Goal: Task Accomplishment & Management: Manage account settings

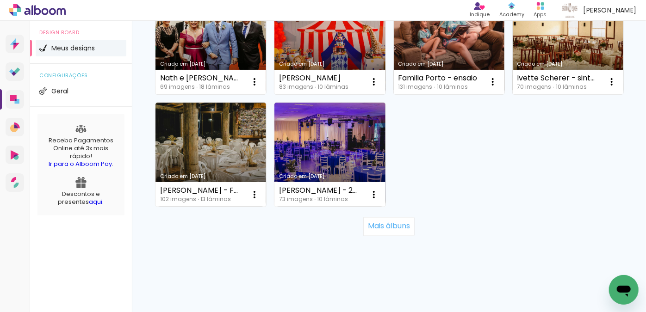
scroll to position [917, 0]
click at [0, 0] on slot "Mais álbuns" at bounding box center [0, 0] width 0 height 0
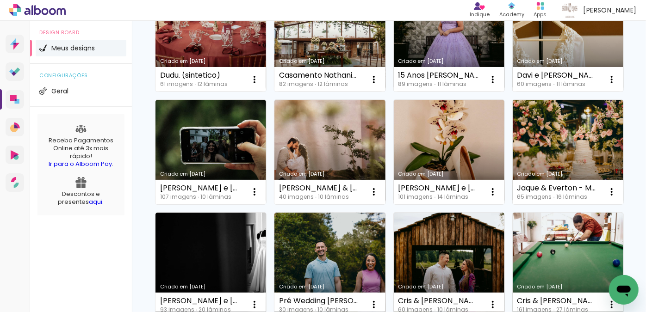
scroll to position [1043, 0]
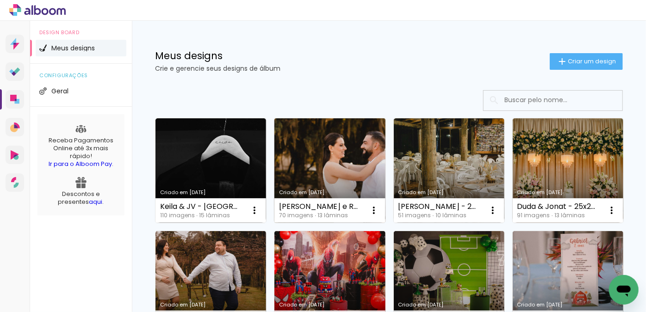
click at [348, 168] on link "Criado em [DATE]" at bounding box center [329, 170] width 111 height 105
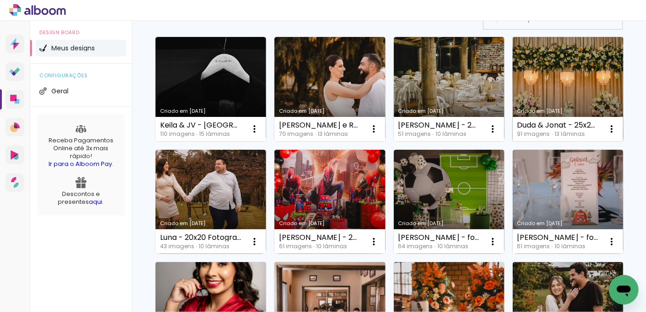
scroll to position [84, 0]
